Goal: Task Accomplishment & Management: Manage account settings

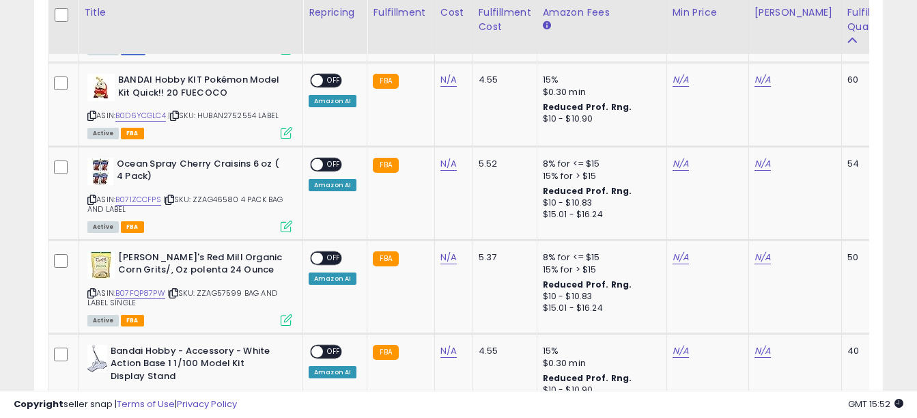
scroll to position [1214, 0]
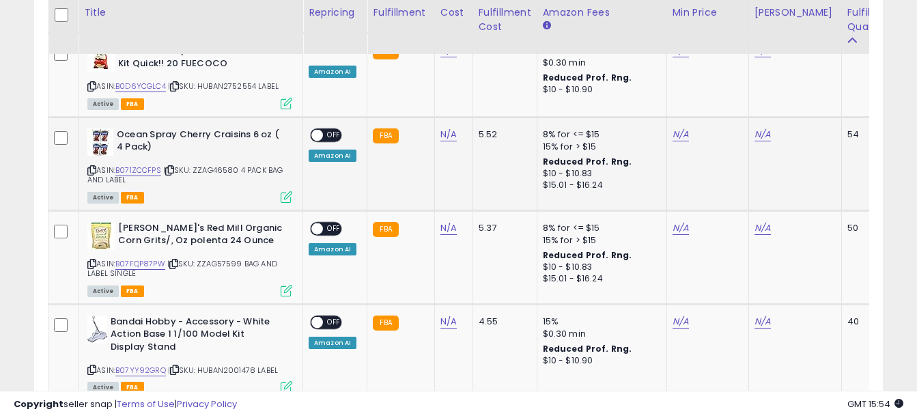
drag, startPoint x: 199, startPoint y: 158, endPoint x: 275, endPoint y: 166, distance: 75.5
click at [275, 166] on div "ASIN: B071ZCCFPS | SKU: ZZAG46580 4 PACK BAG AND LABEL Active FBA" at bounding box center [189, 164] width 205 height 73
copy span "ZZAG46580 4 PACK BAG AND LABEL"
click at [447, 128] on link "N/A" at bounding box center [449, 135] width 16 height 14
type input "****"
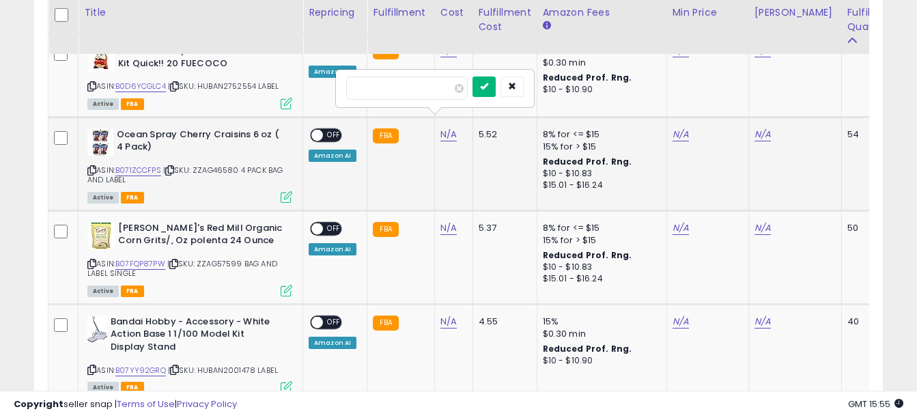
click at [488, 89] on icon "submit" at bounding box center [484, 86] width 8 height 8
click at [676, 128] on link "N/A" at bounding box center [681, 135] width 16 height 14
type input "*****"
click at [727, 80] on button "submit" at bounding box center [715, 86] width 23 height 20
click at [150, 165] on link "B071ZCCFPS" at bounding box center [138, 171] width 46 height 12
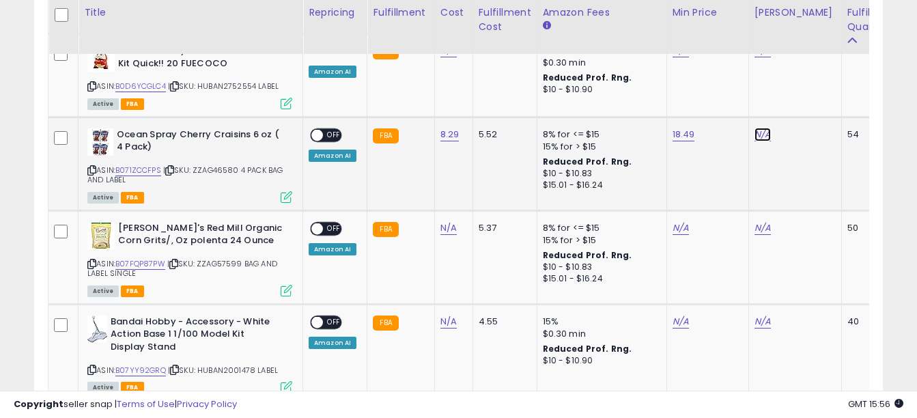
click at [760, 128] on link "N/A" at bounding box center [763, 135] width 16 height 14
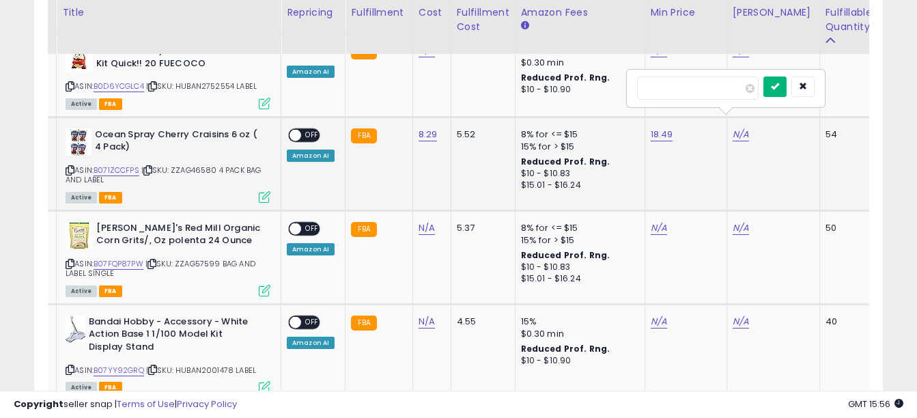
type input "*****"
click at [787, 90] on button "submit" at bounding box center [775, 86] width 23 height 20
click at [315, 129] on span "OFF" at bounding box center [312, 135] width 22 height 12
click at [132, 151] on div "ASIN: B071ZCCFPS | SKU: ZZAG46580 4 PACK BAG AND LABEL Active FBA" at bounding box center [168, 164] width 205 height 73
click at [124, 165] on link "B071ZCCFPS" at bounding box center [117, 171] width 46 height 12
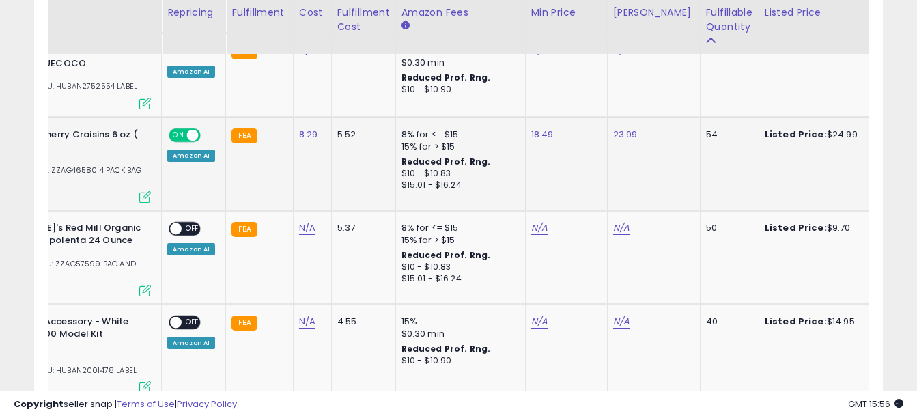
scroll to position [0, 0]
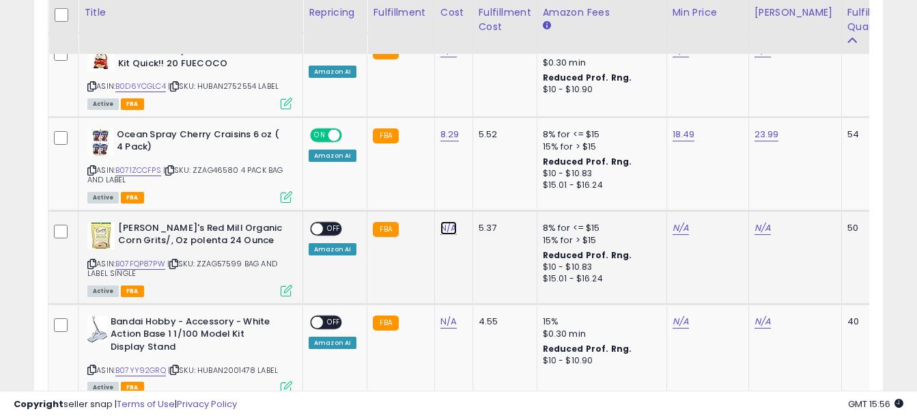
click at [451, 221] on link "N/A" at bounding box center [449, 228] width 16 height 14
type input "****"
click at [496, 173] on button "submit" at bounding box center [484, 180] width 23 height 20
click at [766, 221] on link "N/A" at bounding box center [763, 228] width 16 height 14
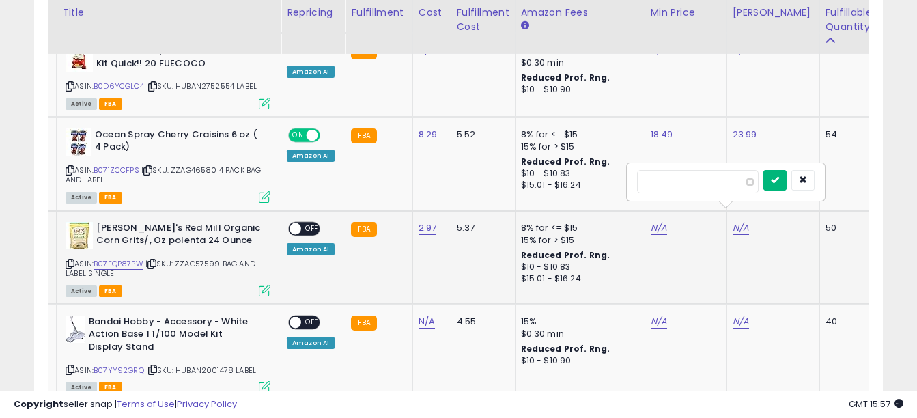
type input "*****"
click at [779, 178] on icon "submit" at bounding box center [775, 180] width 8 height 8
click at [123, 258] on link "B07FQP87PW" at bounding box center [119, 264] width 50 height 12
click at [651, 221] on link "N/A" at bounding box center [659, 228] width 16 height 14
type input "****"
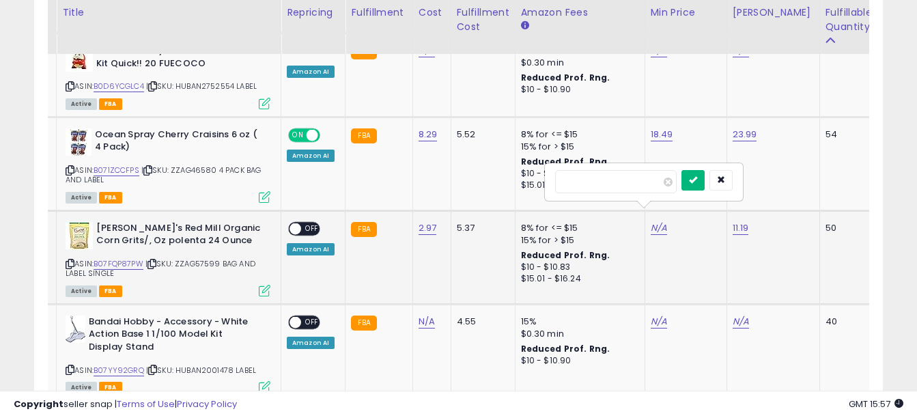
click at [705, 177] on button "submit" at bounding box center [693, 180] width 23 height 20
click at [322, 222] on div "ON OFF Amazon AI" at bounding box center [311, 238] width 48 height 33
click at [312, 223] on span "OFF" at bounding box center [312, 229] width 22 height 12
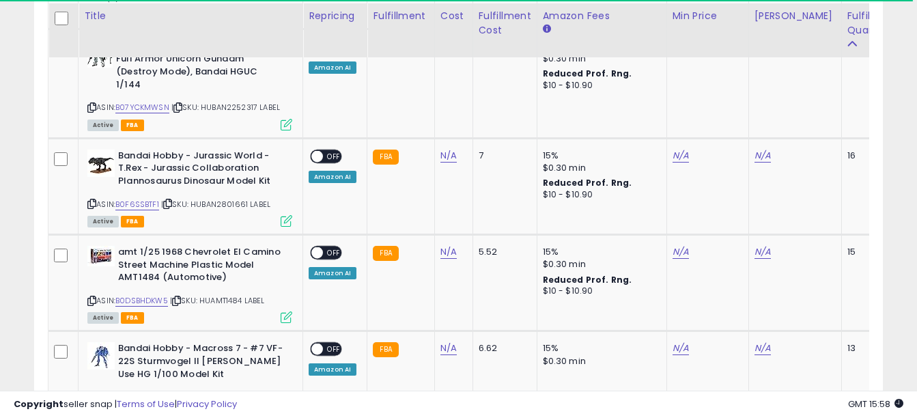
scroll to position [2706, 0]
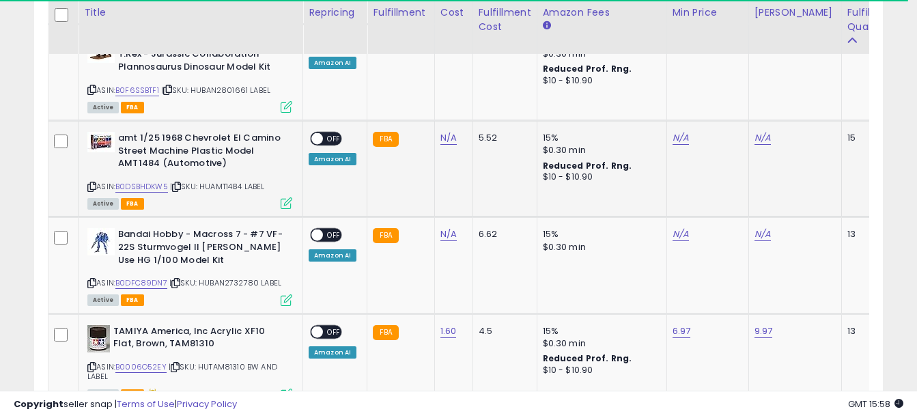
click at [447, 121] on td "N/A" at bounding box center [453, 169] width 38 height 96
click at [445, 131] on link "N/A" at bounding box center [449, 138] width 16 height 14
type input "*****"
click at [488, 81] on icon "submit" at bounding box center [484, 77] width 8 height 8
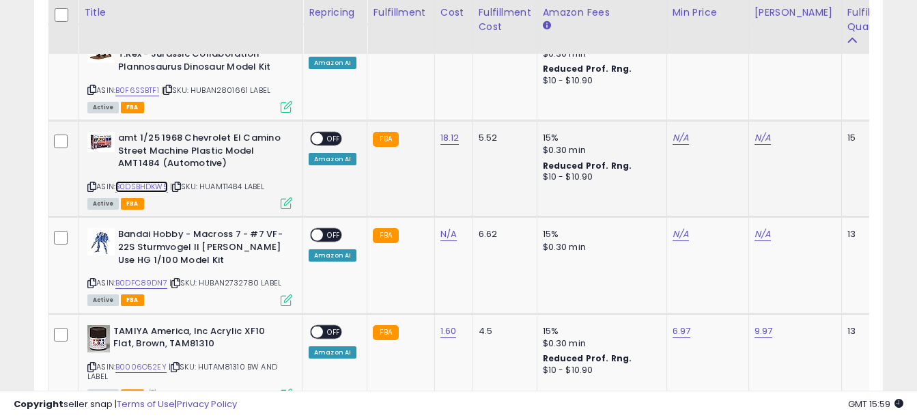
click at [148, 181] on link "B0DSBHDKW5" at bounding box center [141, 187] width 53 height 12
click at [681, 131] on link "N/A" at bounding box center [681, 138] width 16 height 14
type input "*****"
click at [727, 74] on button "submit" at bounding box center [715, 78] width 23 height 20
click at [760, 131] on link "N/A" at bounding box center [763, 138] width 16 height 14
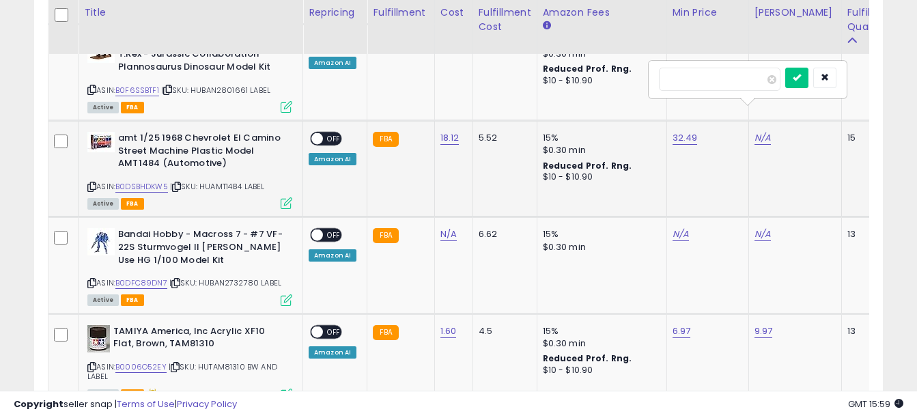
scroll to position [0, 22]
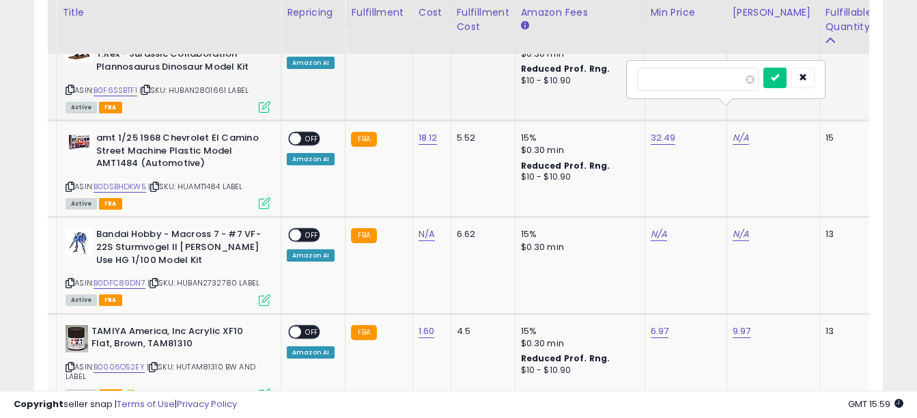
type input "*****"
click at [779, 80] on icon "submit" at bounding box center [775, 77] width 8 height 8
click at [311, 133] on span "OFF" at bounding box center [312, 139] width 22 height 12
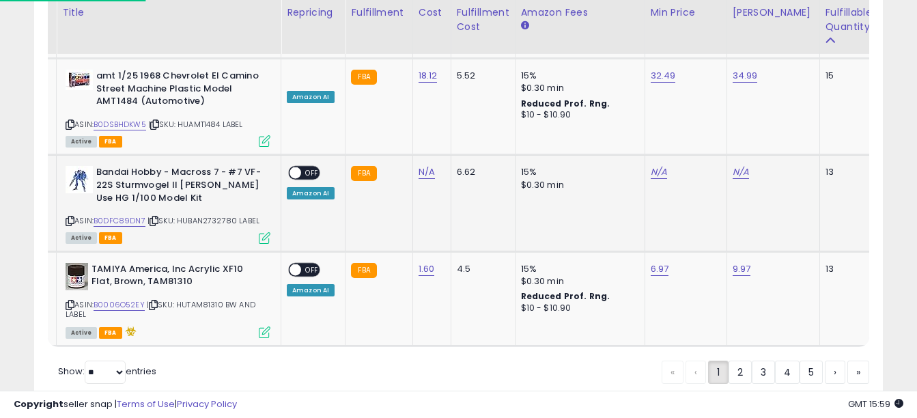
scroll to position [2912, 0]
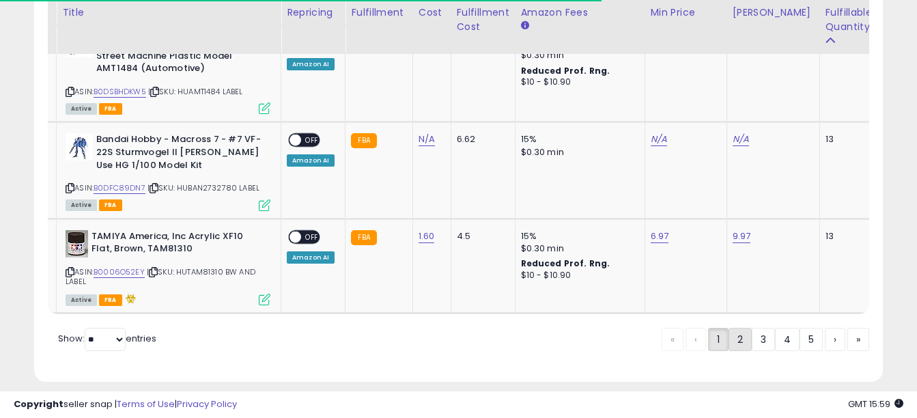
click at [736, 328] on link "2" at bounding box center [740, 339] width 23 height 23
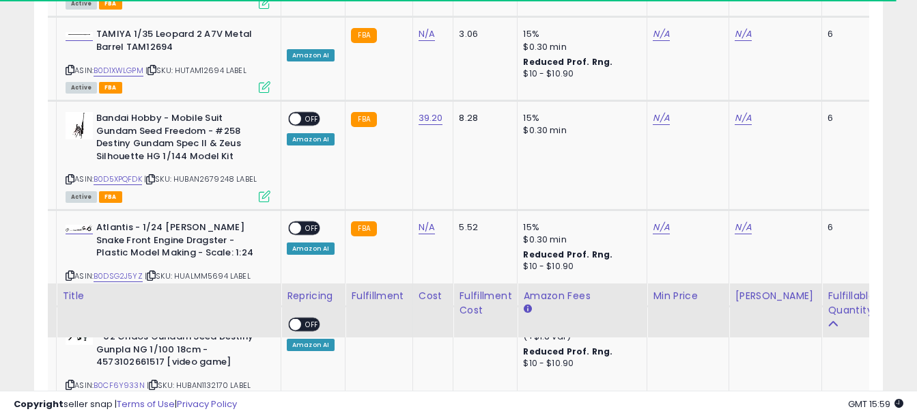
scroll to position [2731, 0]
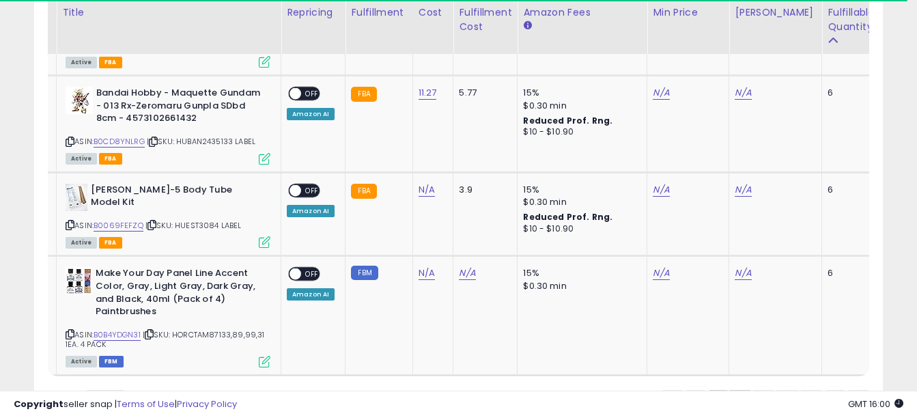
click at [719, 390] on link "1" at bounding box center [718, 401] width 20 height 23
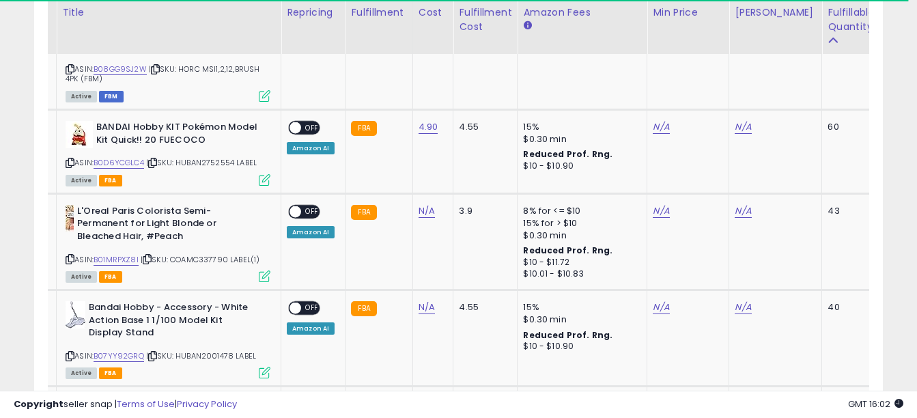
scroll to position [869, 0]
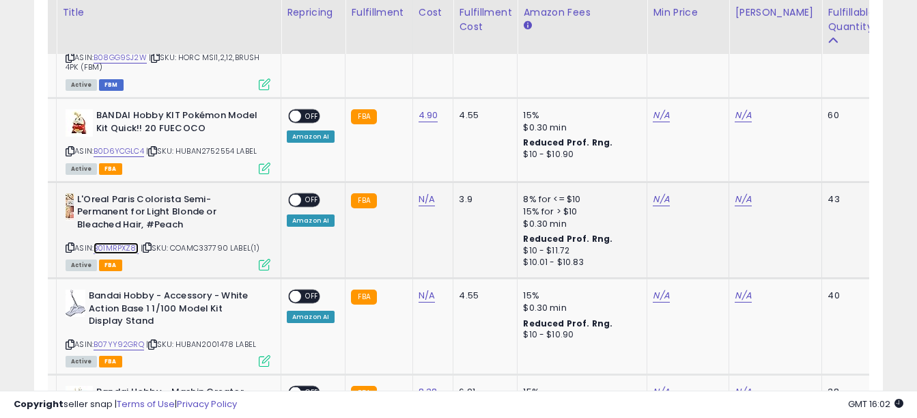
click at [120, 242] on link "B01MRPXZ8I" at bounding box center [116, 248] width 45 height 12
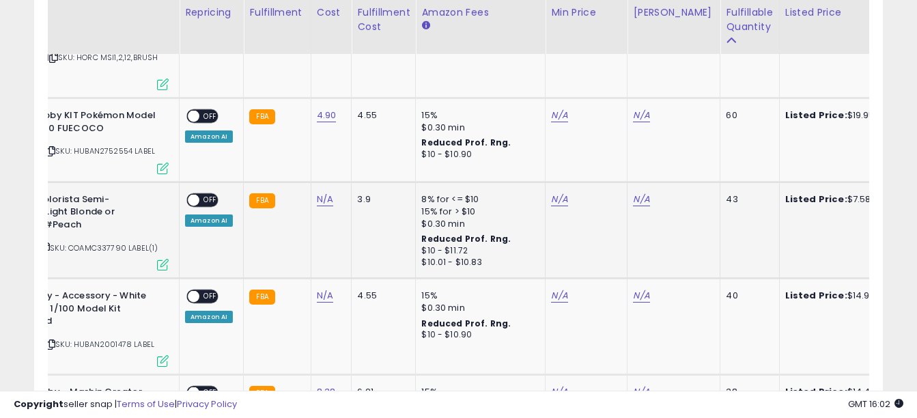
scroll to position [0, 0]
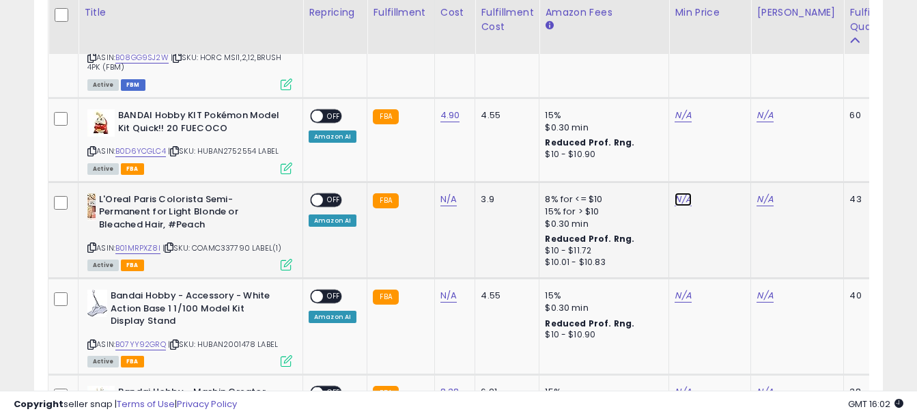
click at [681, 193] on link "N/A" at bounding box center [683, 200] width 16 height 14
type input "****"
click at [729, 156] on button "submit" at bounding box center [717, 151] width 23 height 20
click at [765, 193] on link "N/A" at bounding box center [765, 200] width 16 height 14
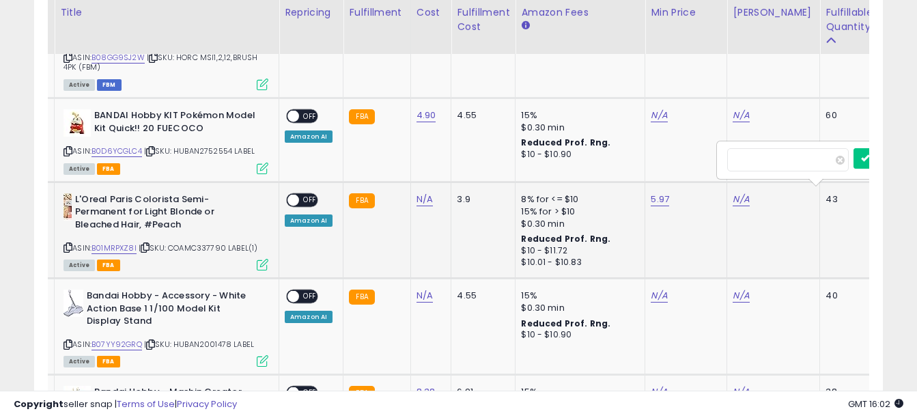
scroll to position [0, 24]
type input "*"
type input "****"
click at [787, 157] on button "submit" at bounding box center [775, 151] width 23 height 20
click at [317, 194] on span "OFF" at bounding box center [310, 200] width 22 height 12
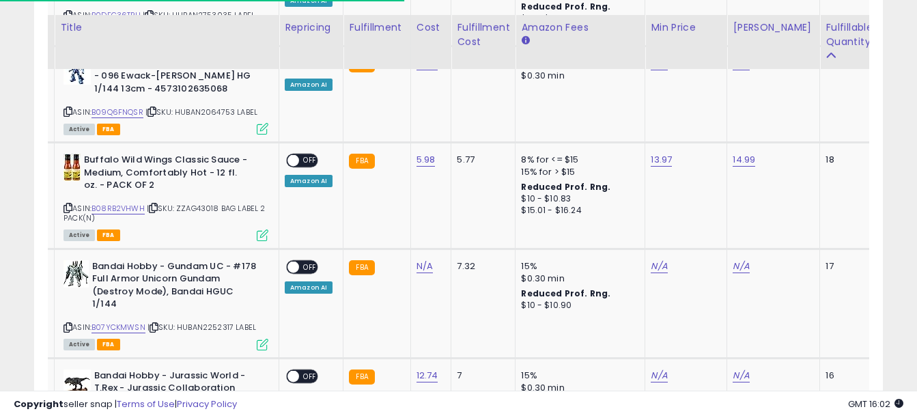
scroll to position [1850, 0]
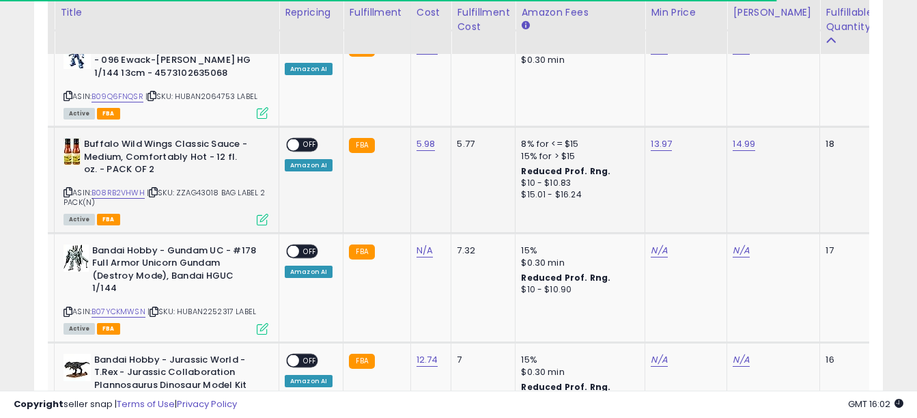
click at [314, 139] on span "OFF" at bounding box center [310, 145] width 22 height 12
click at [123, 187] on link "B08RB2VHWH" at bounding box center [118, 193] width 53 height 12
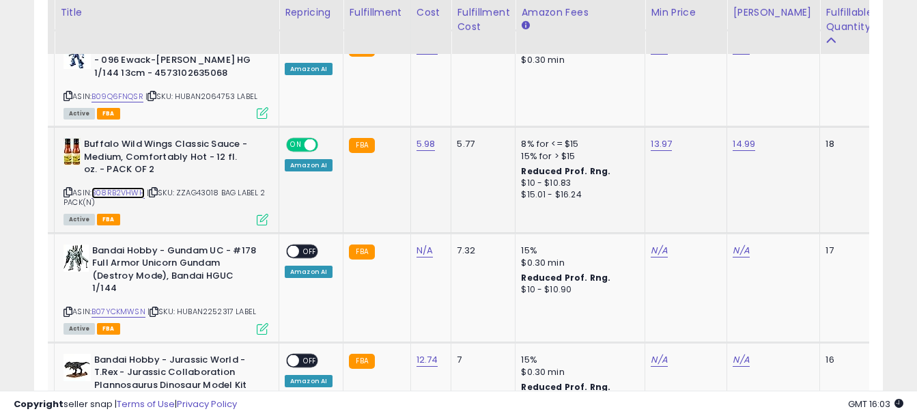
click at [125, 187] on link "B08RB2VHWH" at bounding box center [118, 193] width 53 height 12
click at [742, 137] on link "14.99" at bounding box center [744, 144] width 23 height 14
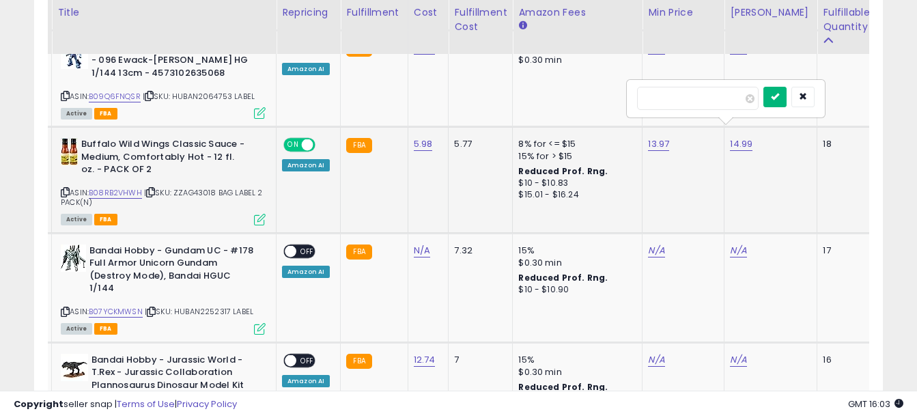
type input "*****"
click at [779, 96] on icon "submit" at bounding box center [775, 96] width 8 height 8
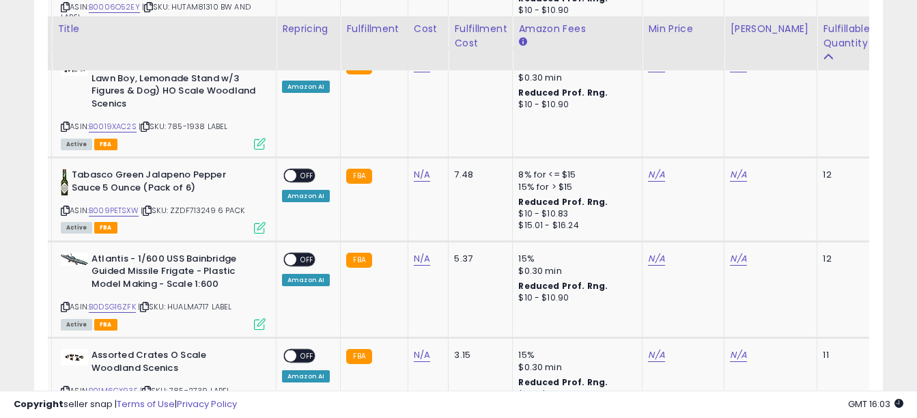
scroll to position [2538, 0]
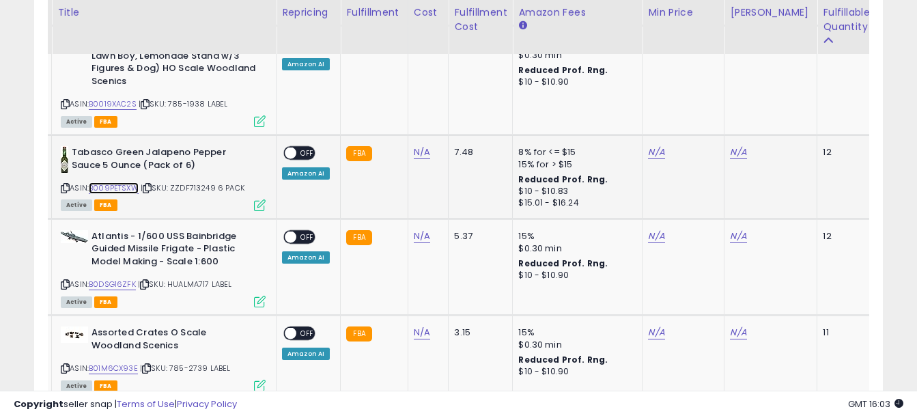
click at [122, 182] on link "B009PETSXW" at bounding box center [114, 188] width 50 height 12
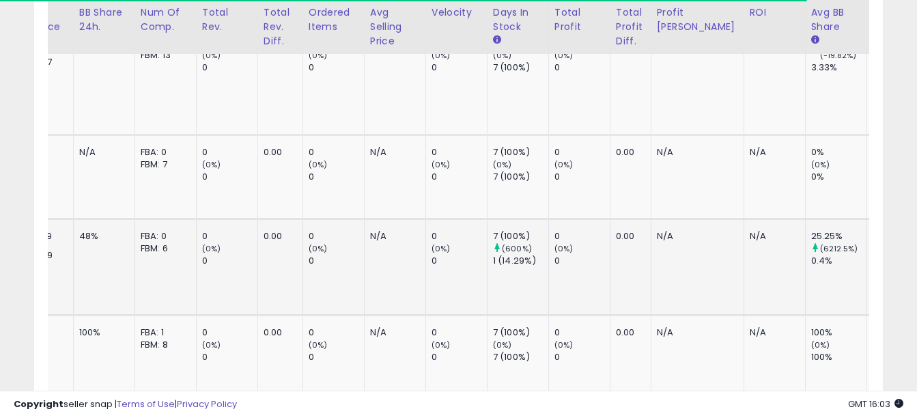
scroll to position [0, 1059]
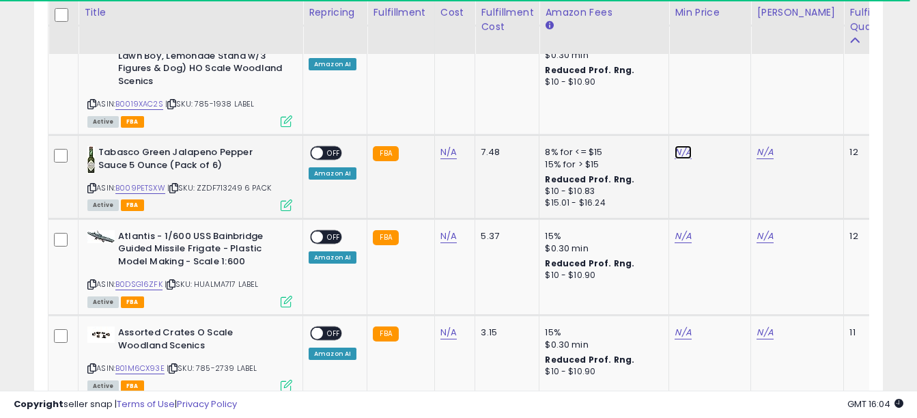
click at [676, 145] on link "N/A" at bounding box center [683, 152] width 16 height 14
type input "*****"
click at [721, 76] on icon "submit" at bounding box center [717, 78] width 8 height 8
click at [762, 145] on link "N/A" at bounding box center [765, 152] width 16 height 14
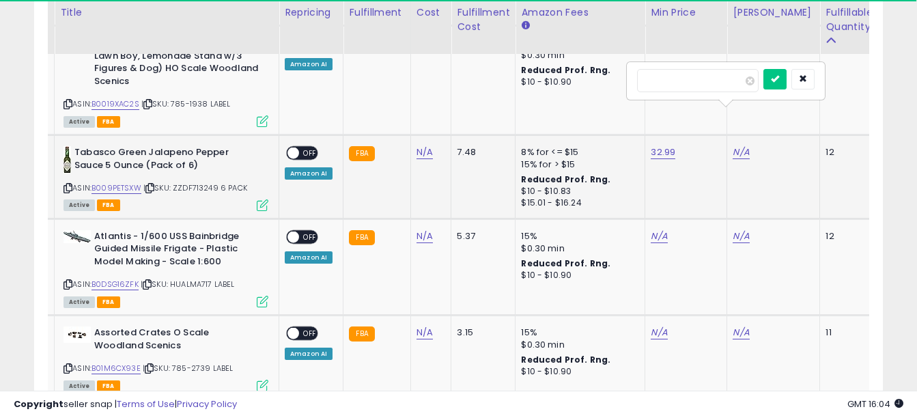
type input "*****"
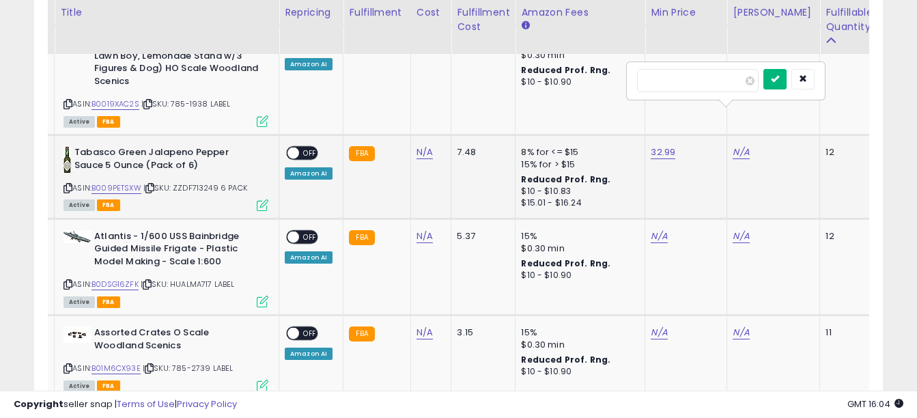
click at [779, 80] on icon "submit" at bounding box center [775, 78] width 8 height 8
click at [311, 148] on span "OFF" at bounding box center [310, 154] width 22 height 12
click at [658, 145] on link "32.99" at bounding box center [663, 152] width 25 height 14
drag, startPoint x: 607, startPoint y: 82, endPoint x: 509, endPoint y: 55, distance: 101.2
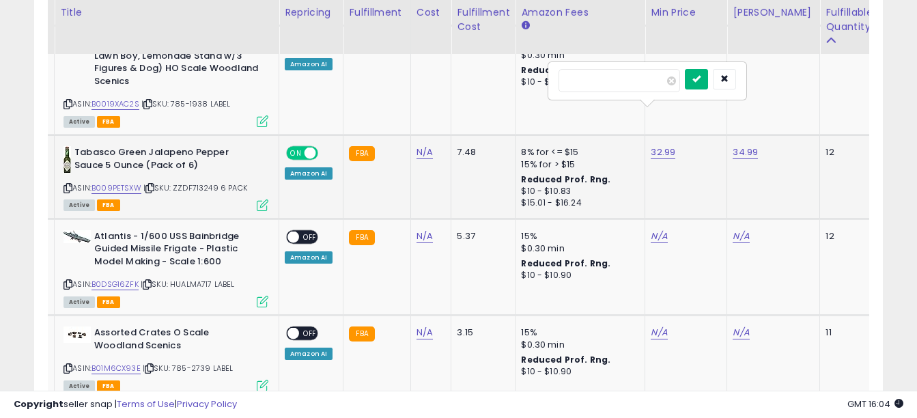
type input "*****"
click at [701, 82] on icon "submit" at bounding box center [697, 78] width 8 height 8
click at [745, 145] on link "34.99" at bounding box center [745, 152] width 25 height 14
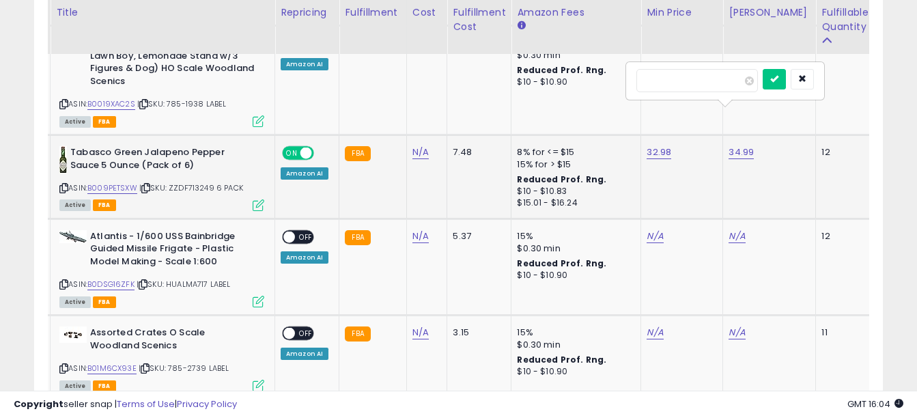
type input "*****"
click at [779, 75] on icon "submit" at bounding box center [774, 78] width 8 height 8
click at [459, 137] on td "7.48" at bounding box center [479, 177] width 64 height 84
